Goal: Task Accomplishment & Management: Manage account settings

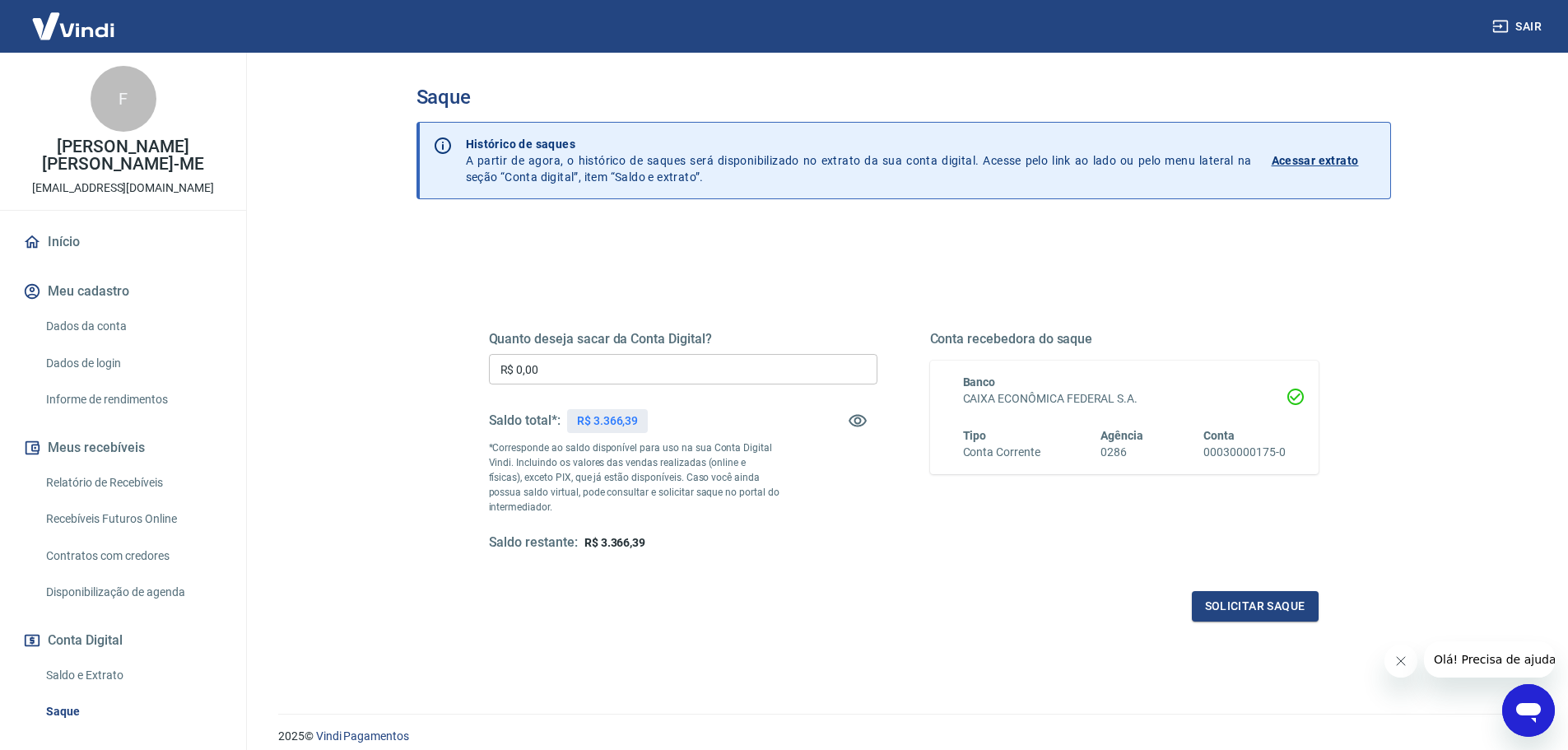
click at [594, 378] on input "R$ 0,00" at bounding box center [683, 369] width 389 height 31
type input "R$ 3.366,38"
click at [1250, 605] on button "Solicitar saque" at bounding box center [1255, 607] width 126 height 31
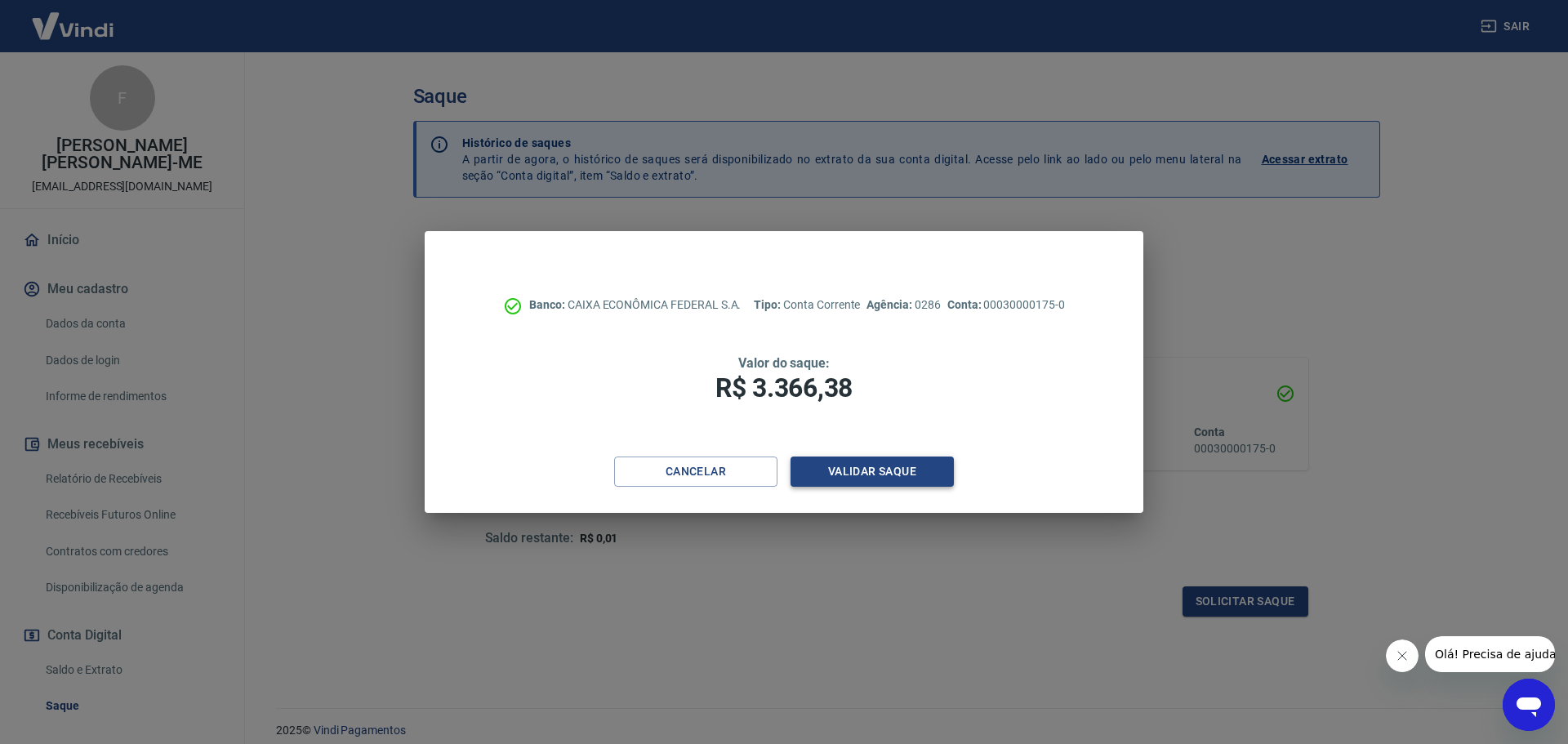
click at [866, 472] on button "Validar saque" at bounding box center [872, 471] width 163 height 30
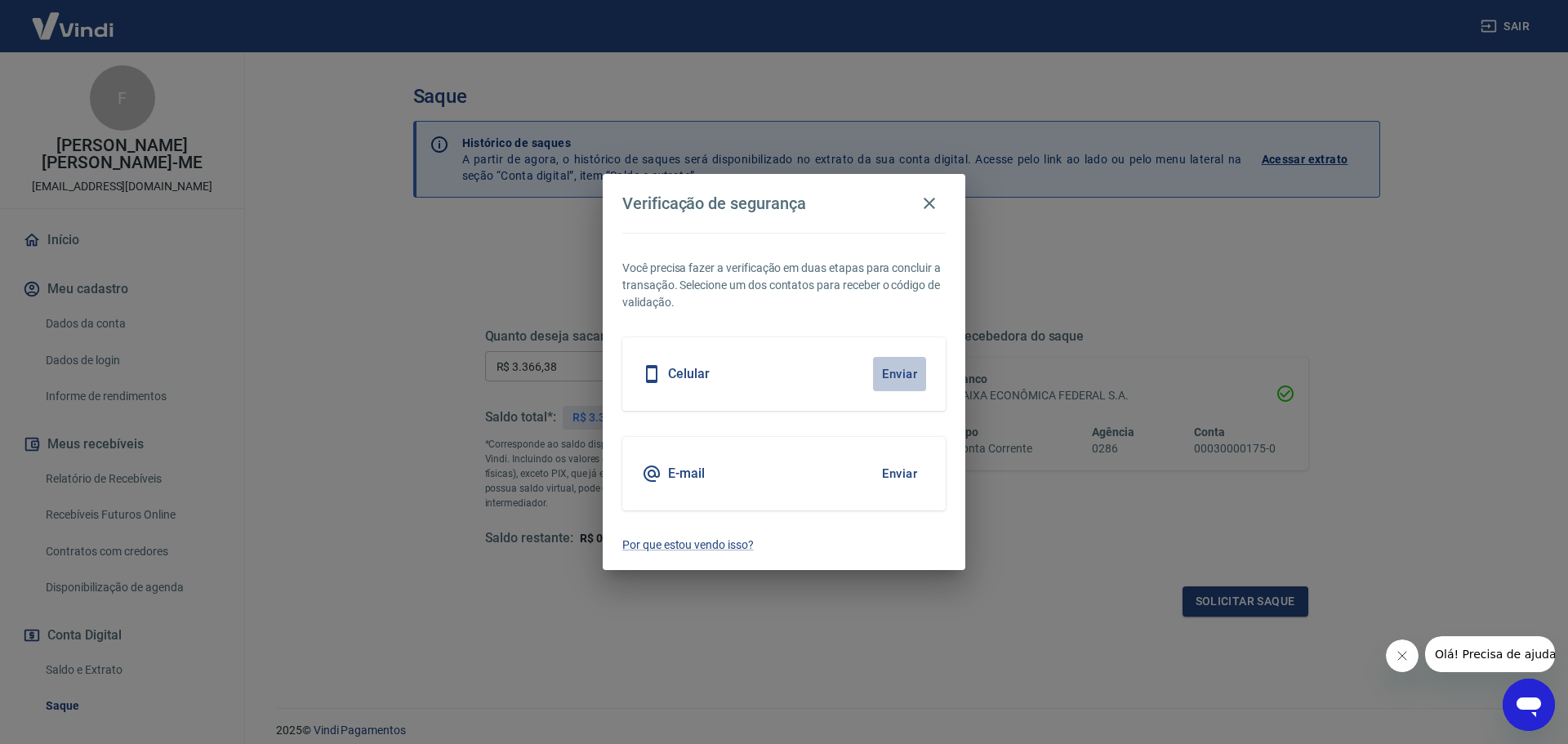
click at [903, 376] on button "Enviar" at bounding box center [899, 374] width 53 height 35
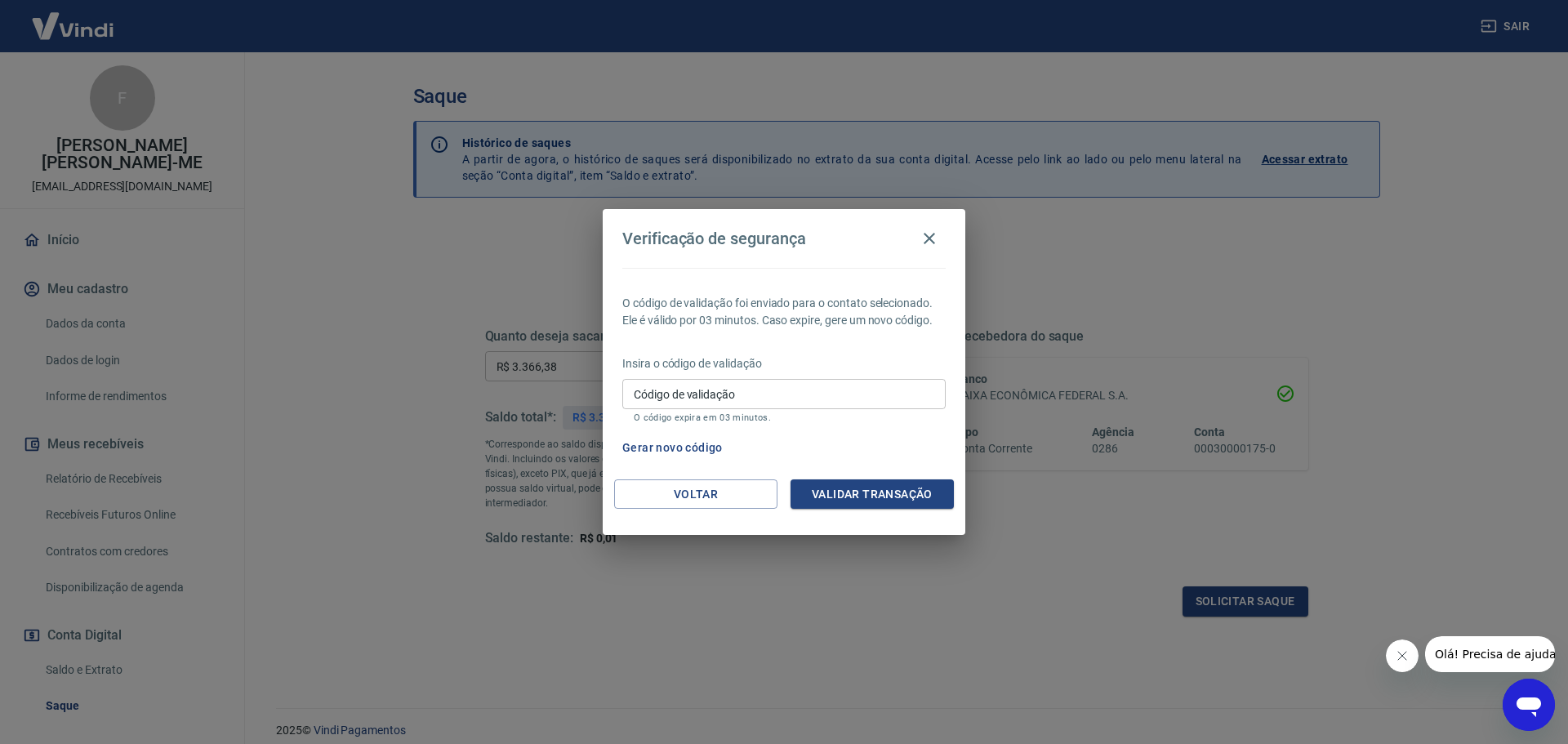
click at [777, 381] on input "Código de validação" at bounding box center [784, 394] width 323 height 30
click at [763, 309] on p "O código de validação foi enviado para o contato selecionado. Ele é válido por …" at bounding box center [784, 311] width 323 height 35
click at [814, 308] on p "O código de validação foi enviado para o contato selecionado. Ele é válido por …" at bounding box center [784, 311] width 323 height 35
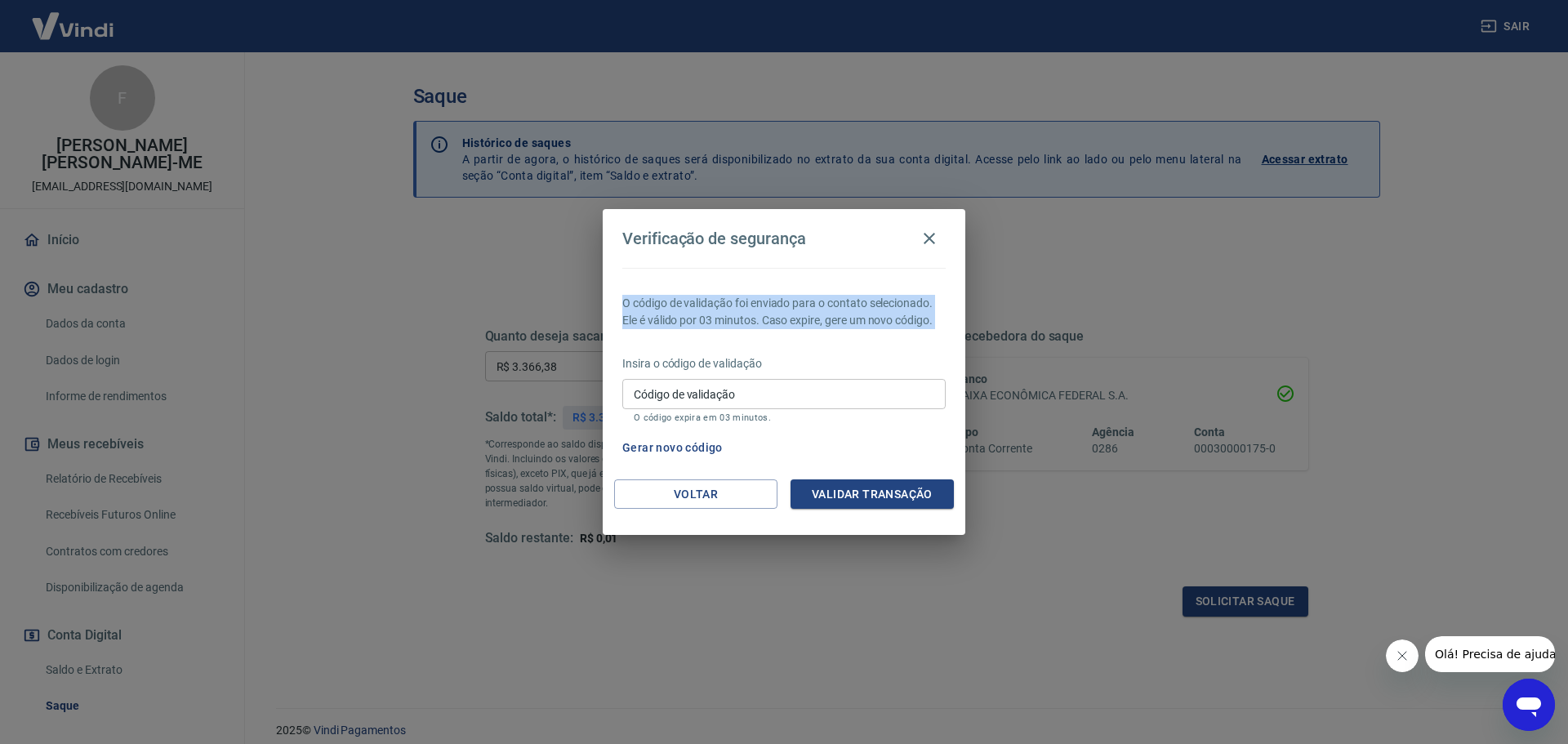
click at [814, 308] on p "O código de validação foi enviado para o contato selecionado. Ele é válido por …" at bounding box center [784, 311] width 323 height 35
click at [799, 314] on p "O código de validação foi enviado para o contato selecionado. Ele é válido por …" at bounding box center [784, 311] width 323 height 35
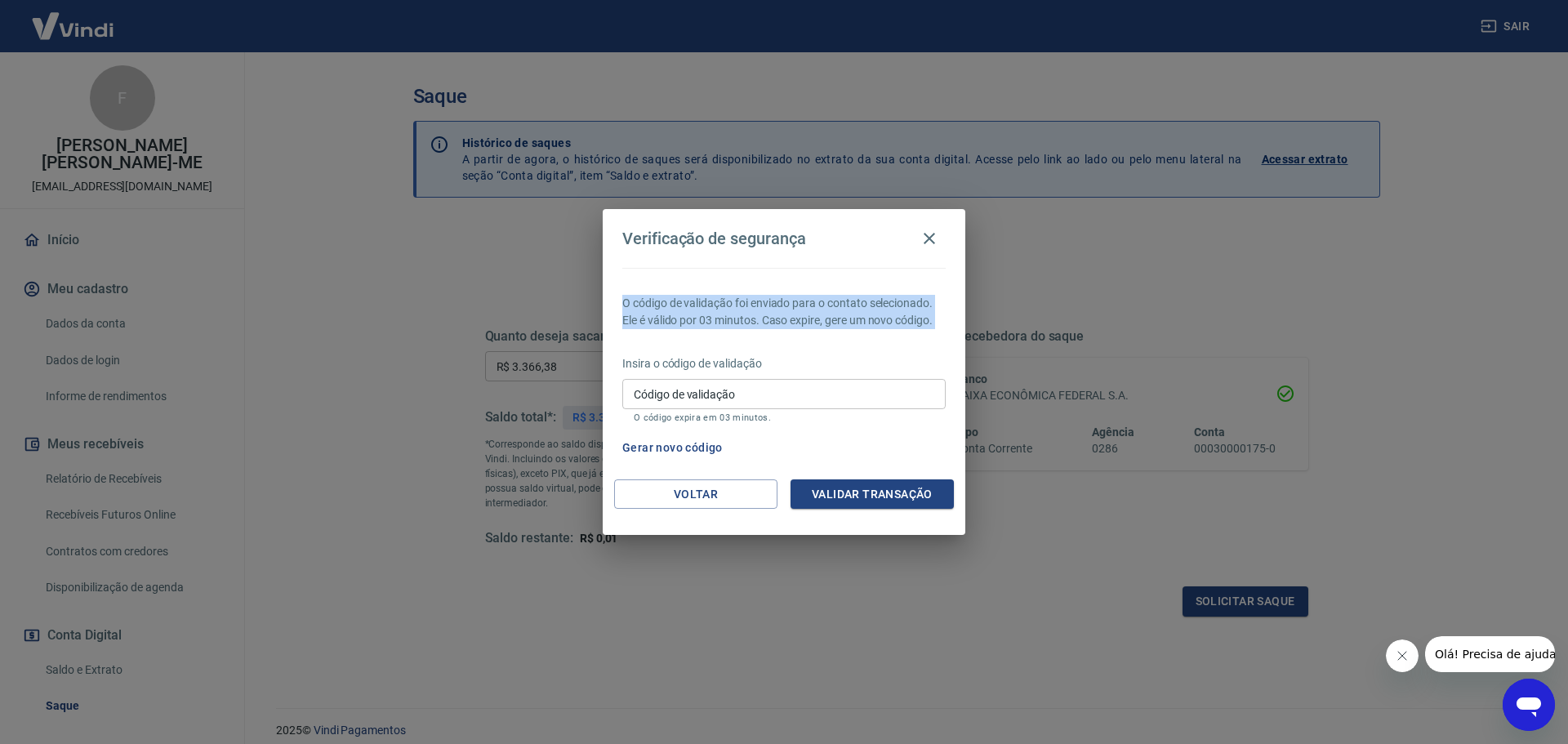
click at [774, 311] on p "O código de validação foi enviado para o contato selecionado. Ele é válido por …" at bounding box center [784, 311] width 323 height 35
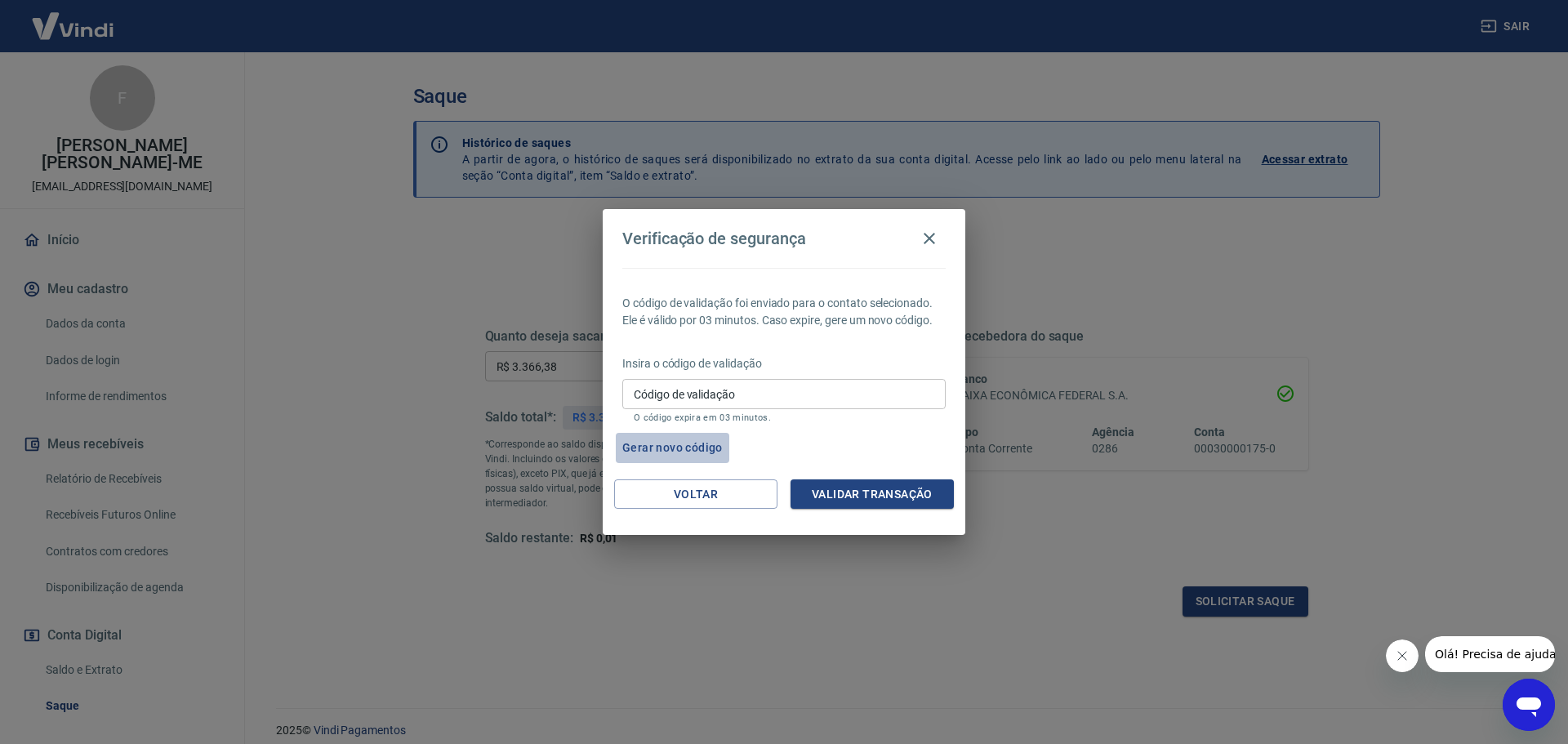
click at [667, 444] on button "Gerar novo código" at bounding box center [672, 448] width 114 height 30
click at [924, 234] on icon "button" at bounding box center [929, 238] width 12 height 12
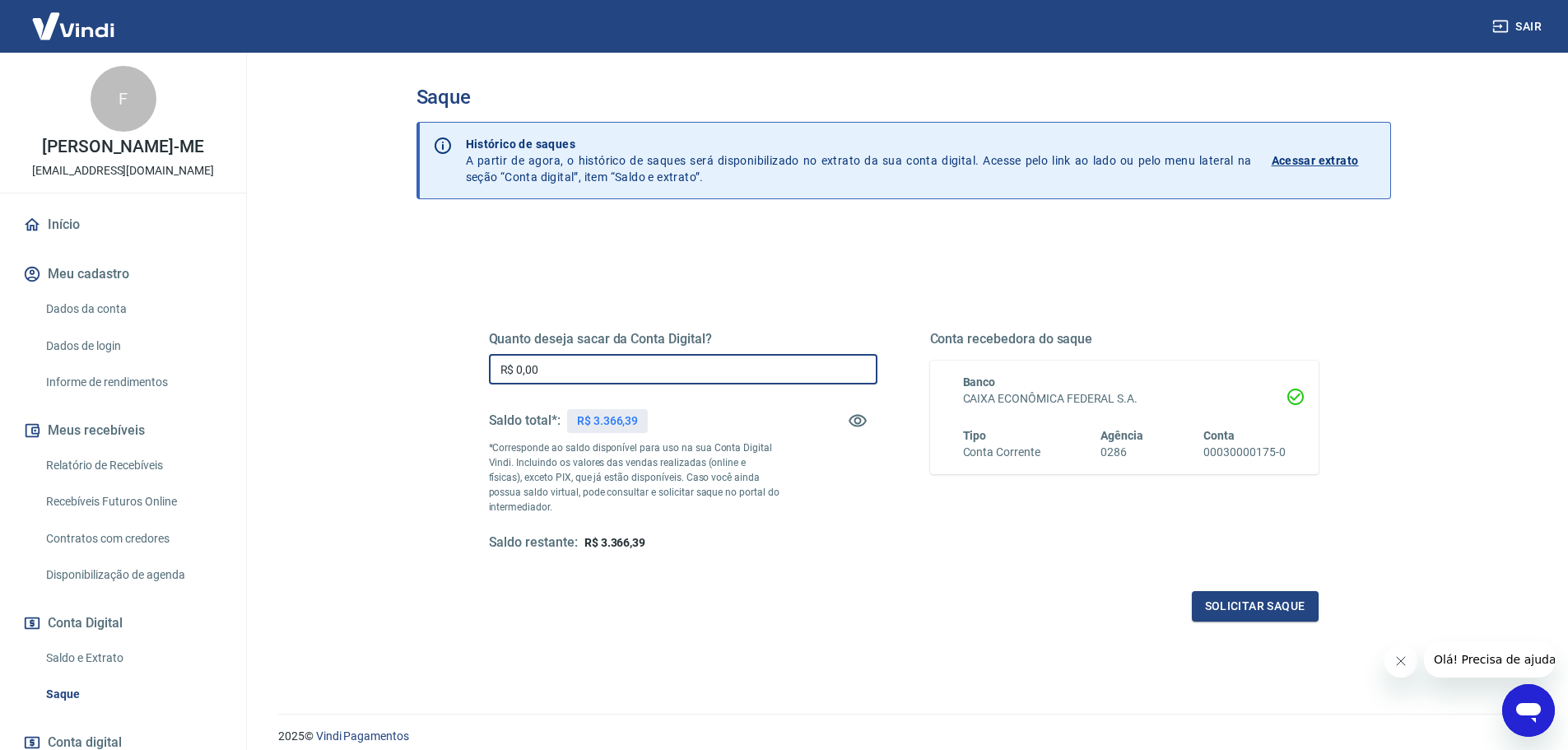
click at [633, 372] on input "R$ 0,00" at bounding box center [683, 369] width 389 height 31
type input "R$ 3.366,37"
click at [1229, 604] on button "Solicitar saque" at bounding box center [1255, 607] width 126 height 31
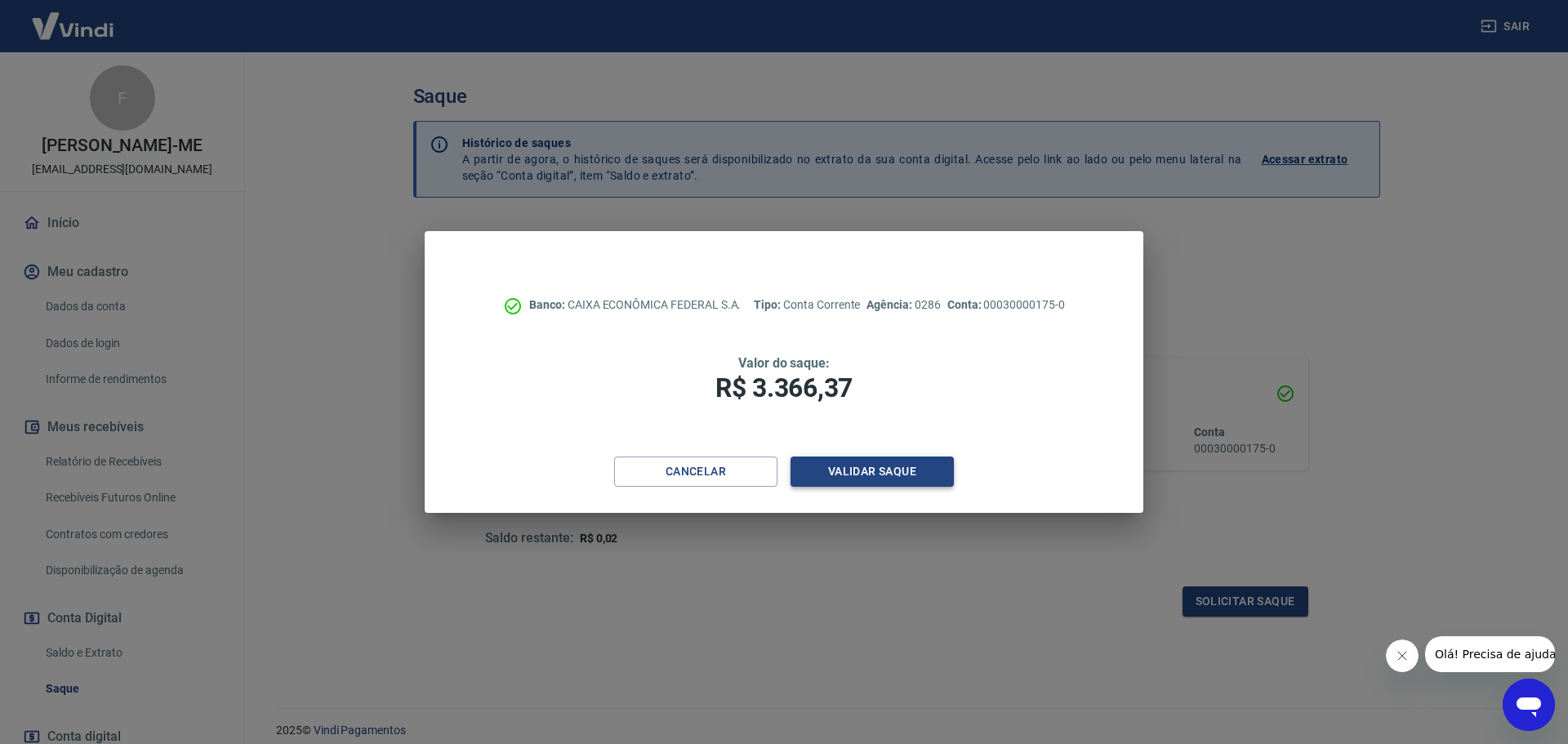
click at [863, 475] on button "Validar saque" at bounding box center [872, 471] width 163 height 30
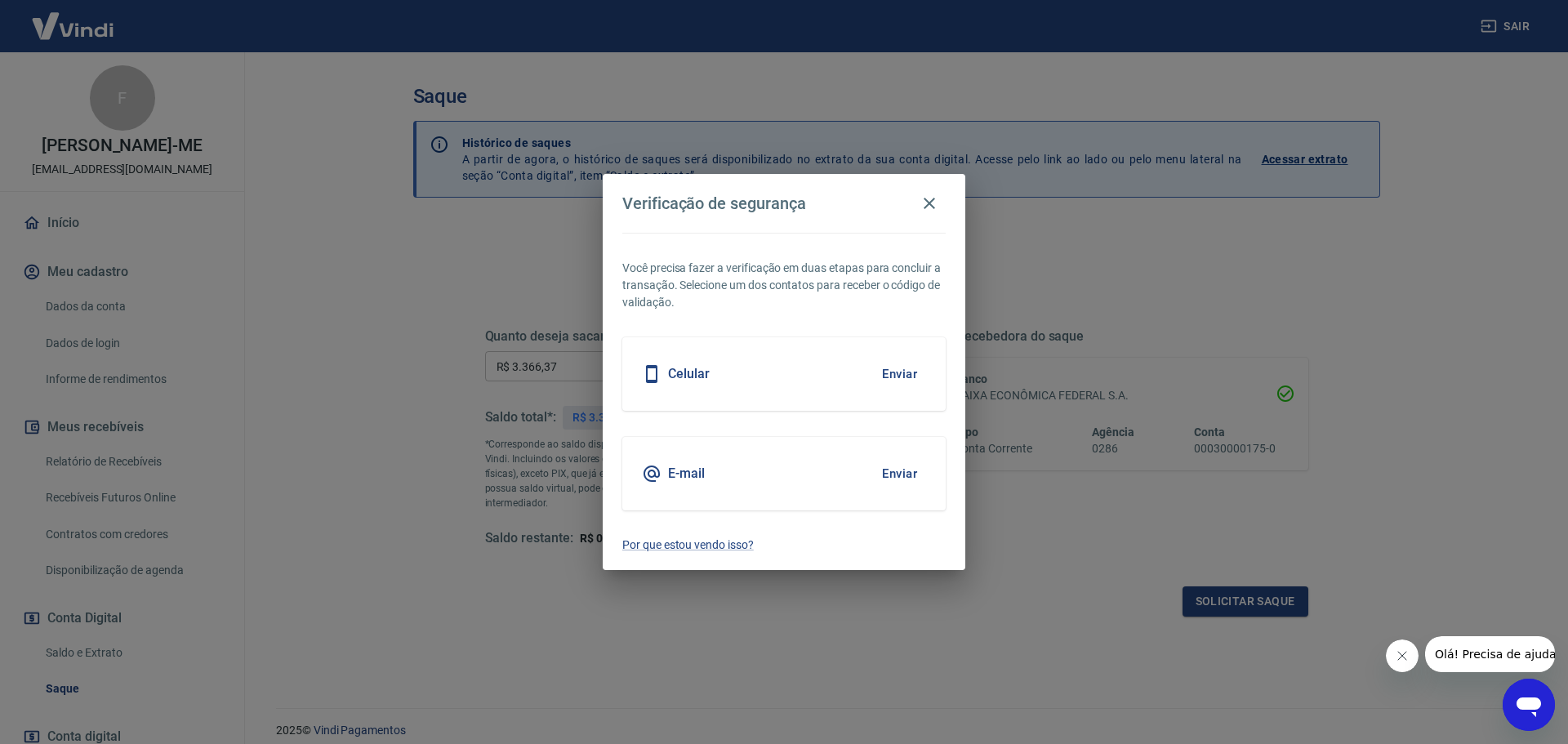
click at [896, 374] on button "Enviar" at bounding box center [899, 374] width 53 height 35
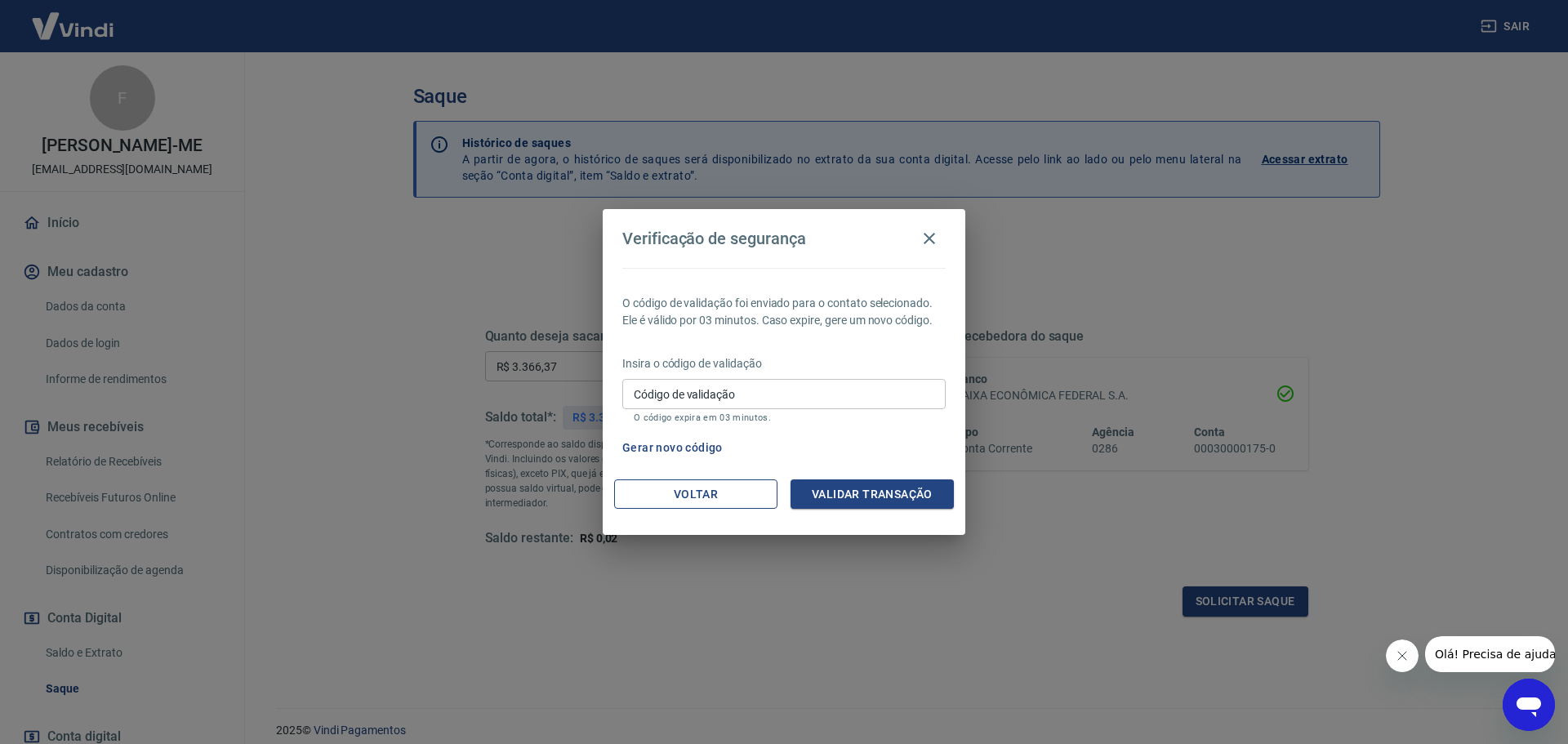
click at [698, 501] on button "Voltar" at bounding box center [695, 494] width 163 height 30
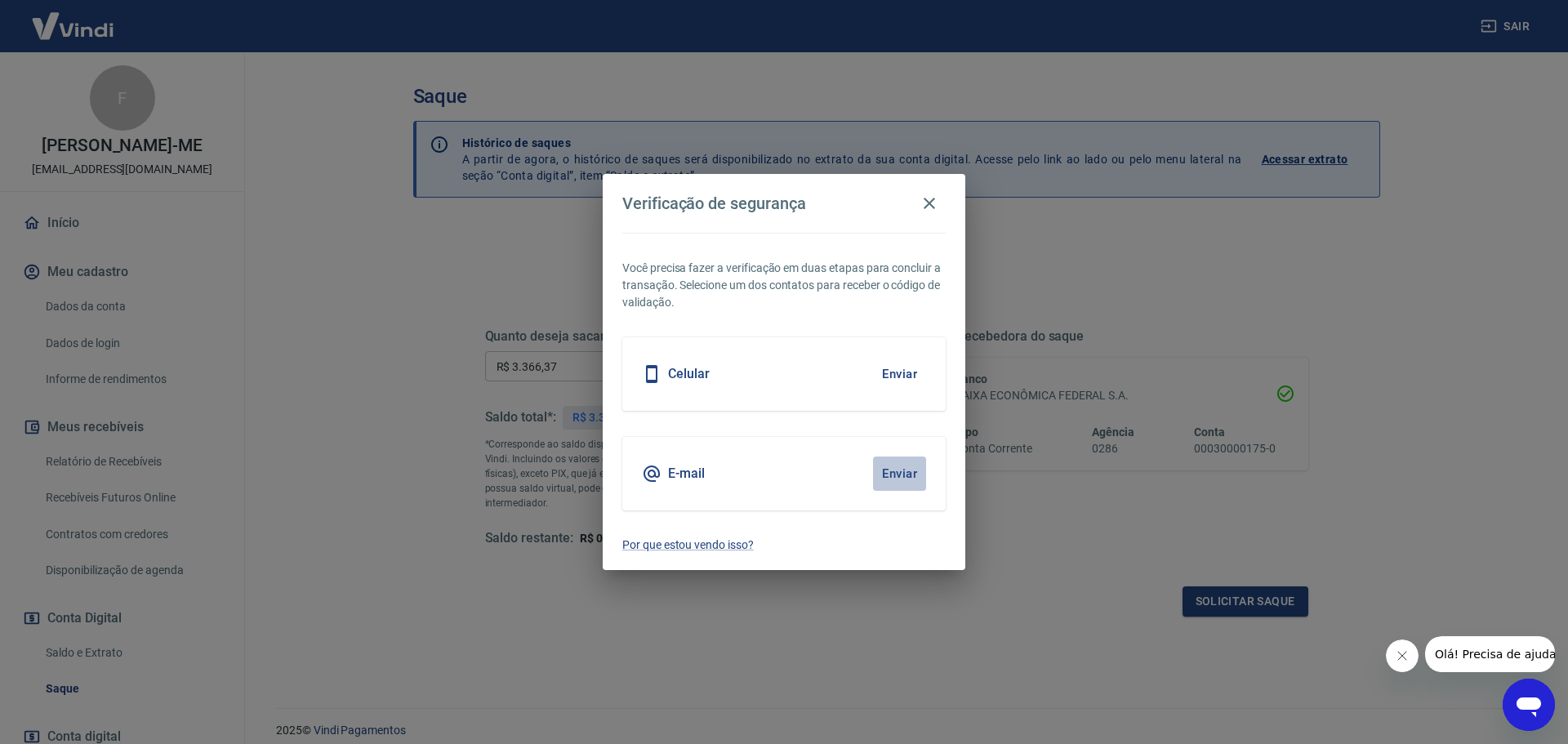
click at [896, 474] on button "Enviar" at bounding box center [899, 473] width 53 height 35
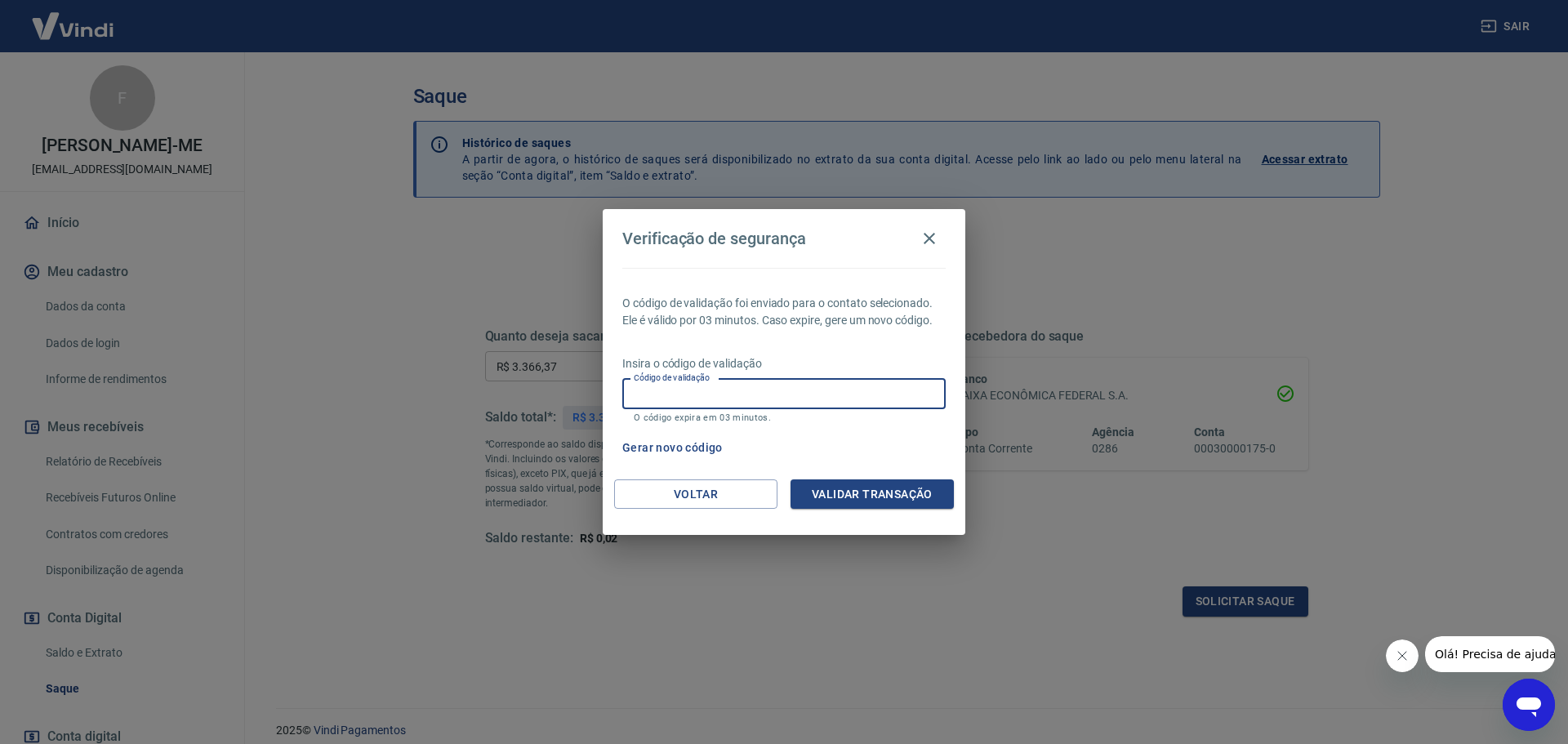
click at [776, 400] on input "Código de validação" at bounding box center [784, 394] width 323 height 30
paste input "732743"
type input "732743"
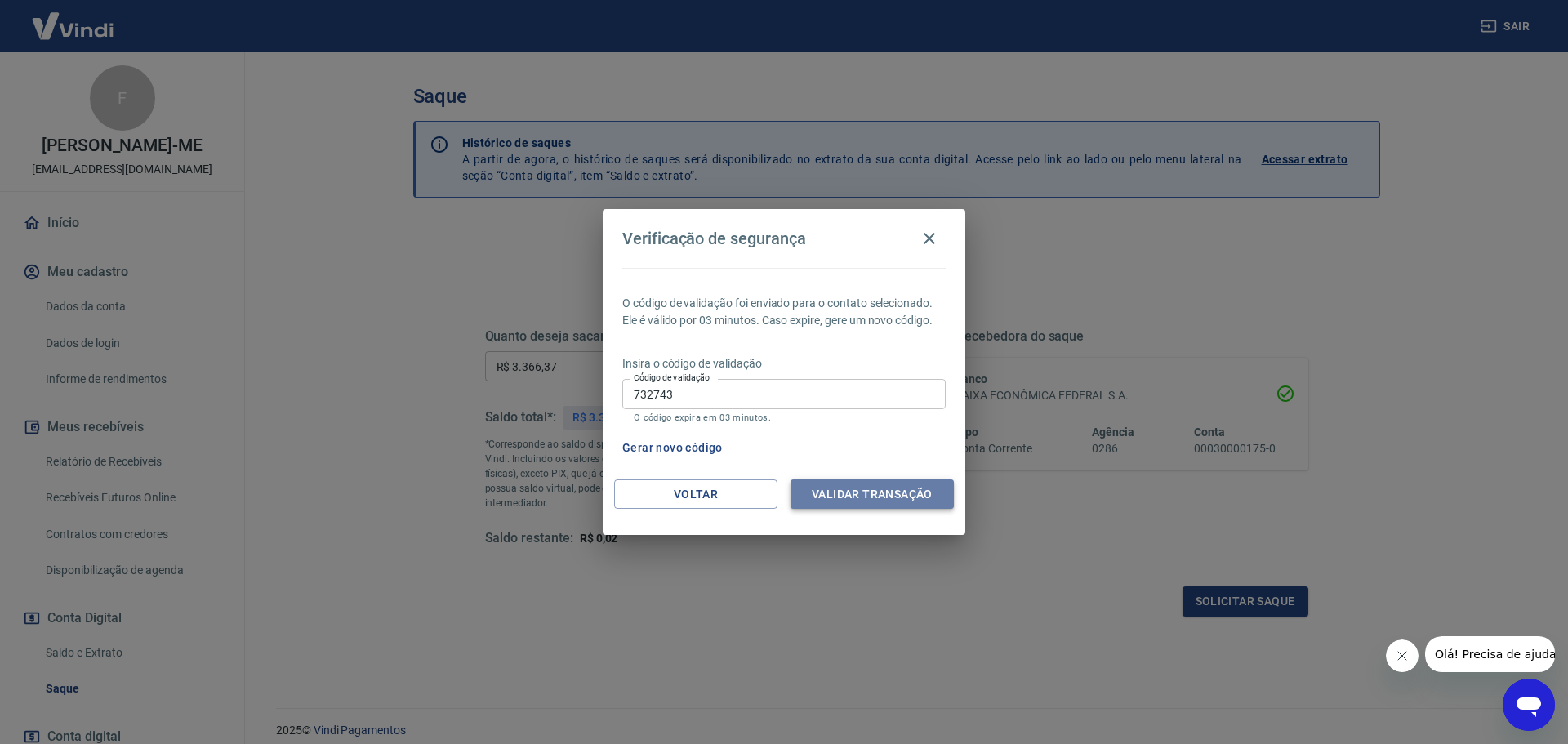
click at [857, 496] on button "Validar transação" at bounding box center [872, 494] width 163 height 30
